Goal: Task Accomplishment & Management: Use online tool/utility

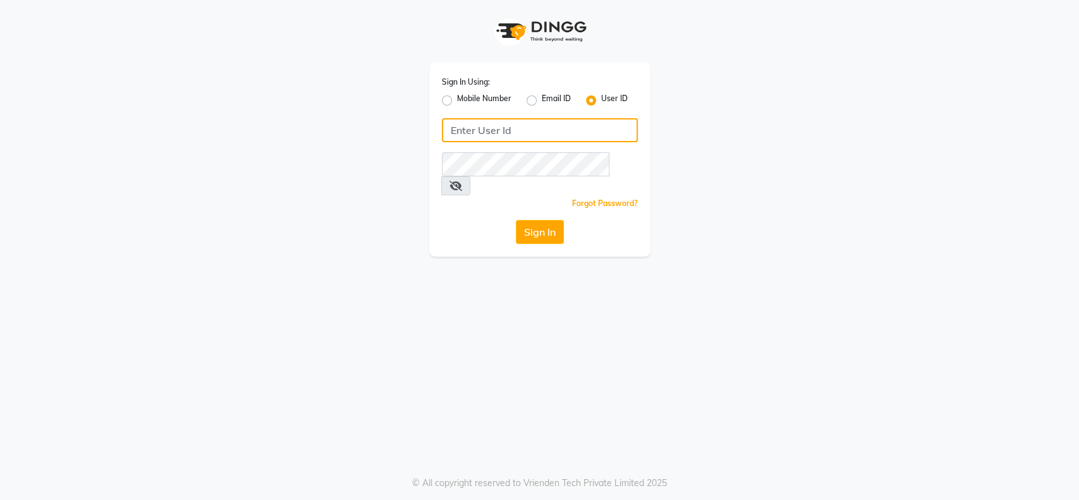
click at [519, 128] on input "Username" at bounding box center [540, 130] width 196 height 24
type input "toni&guy"
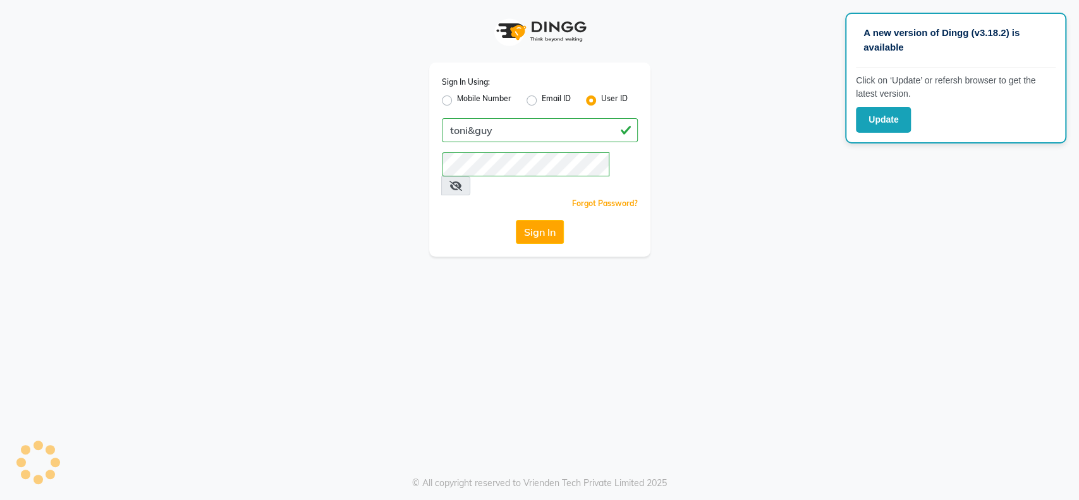
click at [562, 271] on div "A new version of Dingg (v3.18.2) is available Click on ‘Update’ or refersh brow…" at bounding box center [539, 250] width 1079 height 500
click at [541, 220] on button "Sign In" at bounding box center [540, 232] width 48 height 24
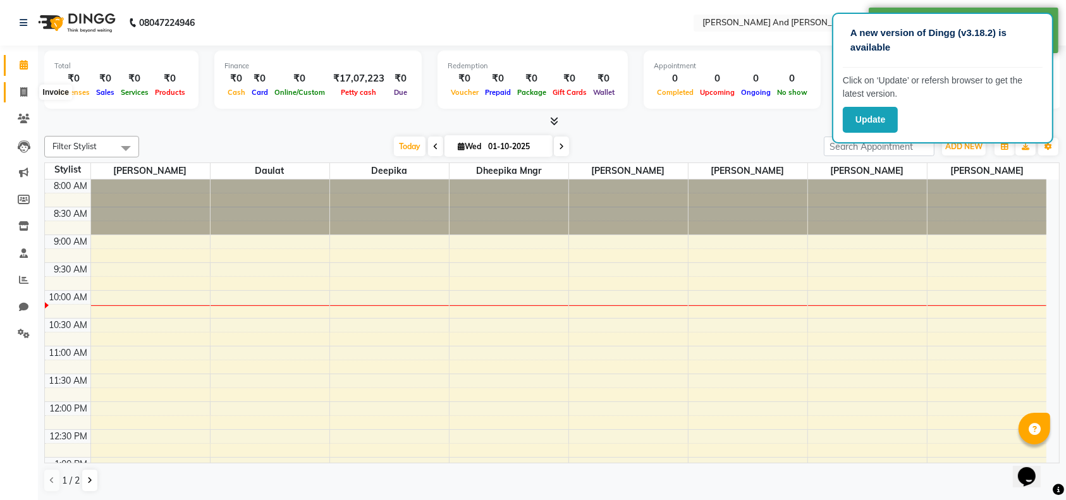
click at [20, 88] on icon at bounding box center [23, 91] width 7 height 9
select select "4907"
select select "service"
